Goal: Find specific page/section: Find specific page/section

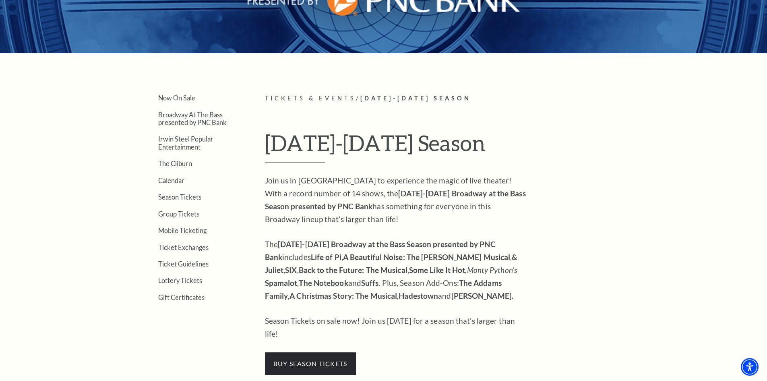
scroll to position [161, 0]
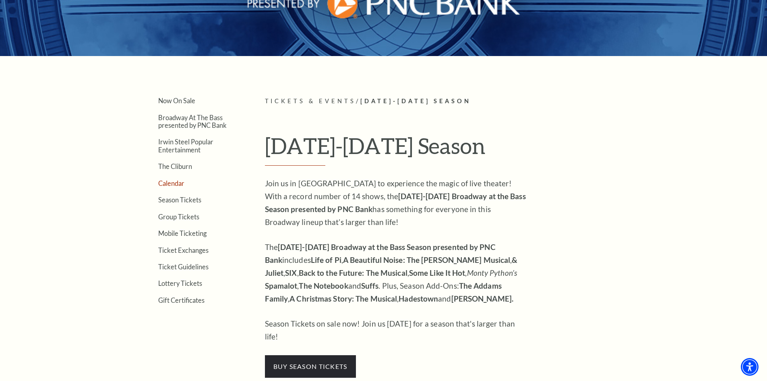
click at [174, 182] on link "Calendar" at bounding box center [171, 183] width 26 height 8
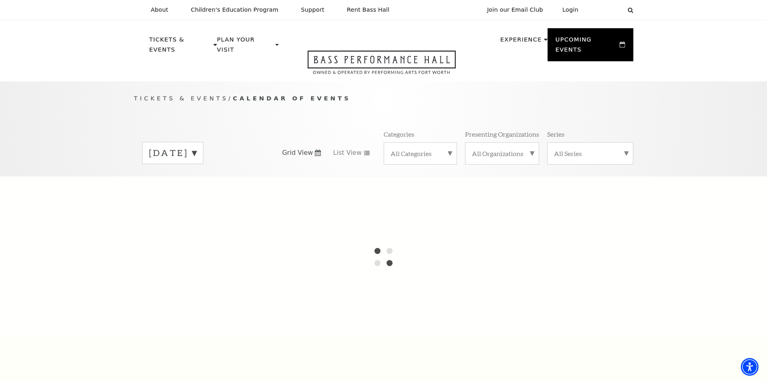
click at [197, 147] on label "[DATE]" at bounding box center [173, 153] width 48 height 12
click at [197, 162] on label "[DATE]" at bounding box center [173, 169] width 48 height 17
click at [197, 147] on label "[DATE]" at bounding box center [173, 153] width 48 height 12
click at [197, 161] on label "[DATE]" at bounding box center [173, 169] width 48 height 17
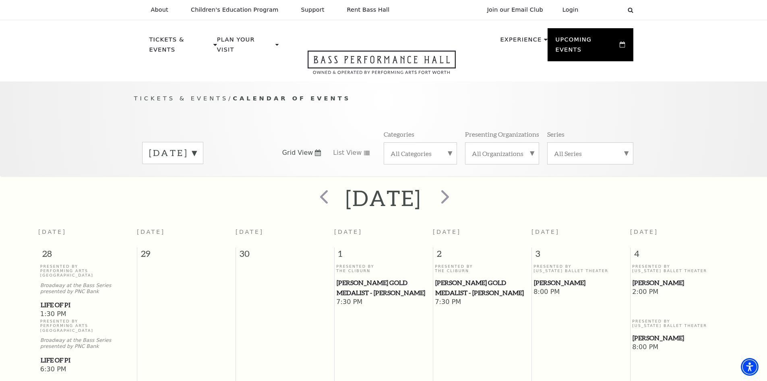
click at [197, 147] on label "[DATE]" at bounding box center [173, 153] width 48 height 12
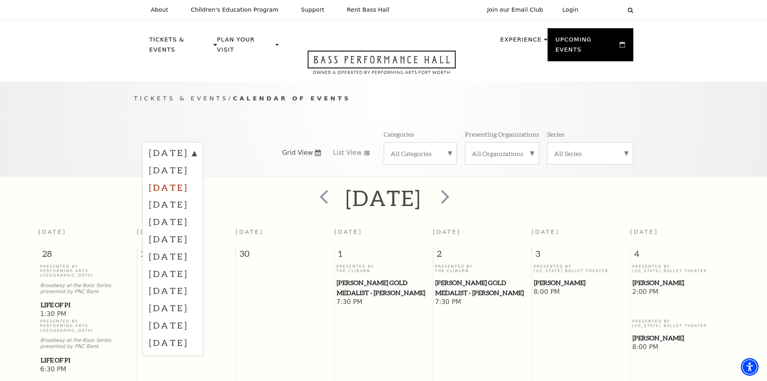
click at [197, 178] on label "[DATE]" at bounding box center [173, 186] width 48 height 17
